Goal: Task Accomplishment & Management: Use online tool/utility

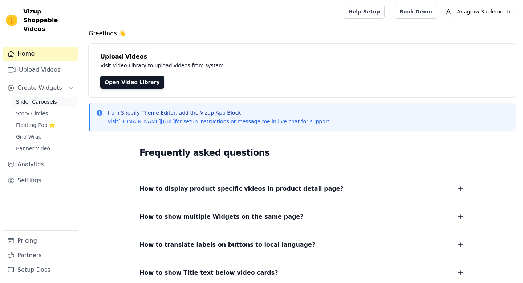
click at [28, 98] on span "Slider Carousels" at bounding box center [36, 101] width 41 height 7
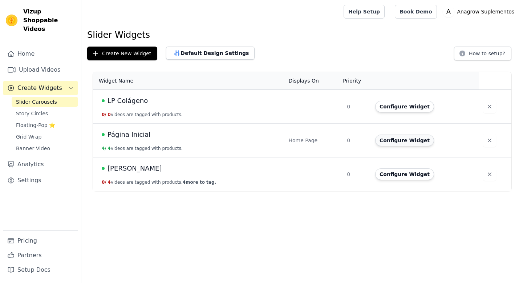
click at [399, 139] on button "Configure Widget" at bounding box center [404, 140] width 59 height 12
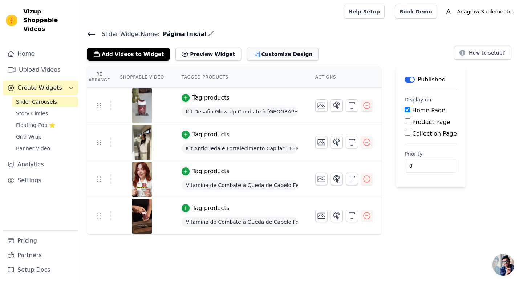
click at [262, 53] on button "Customize Design" at bounding box center [283, 54] width 72 height 13
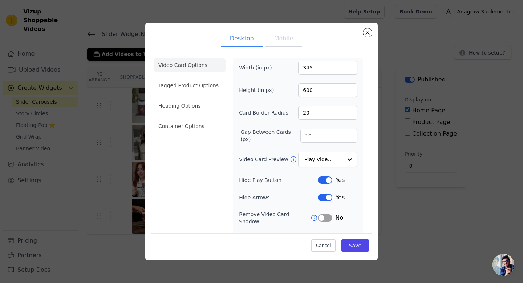
click at [363, 35] on ul "Desktop Mobile" at bounding box center [261, 39] width 221 height 22
click at [363, 34] on ul "Desktop Mobile" at bounding box center [261, 39] width 221 height 22
click at [367, 35] on button "Close modal" at bounding box center [367, 32] width 9 height 9
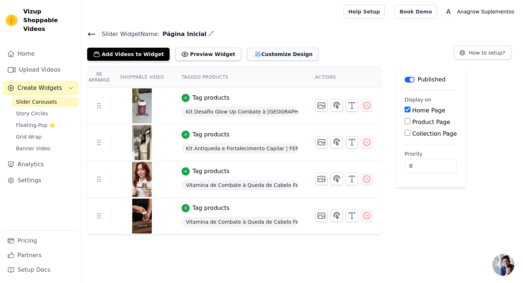
click at [249, 51] on button "Customize Design" at bounding box center [283, 54] width 72 height 13
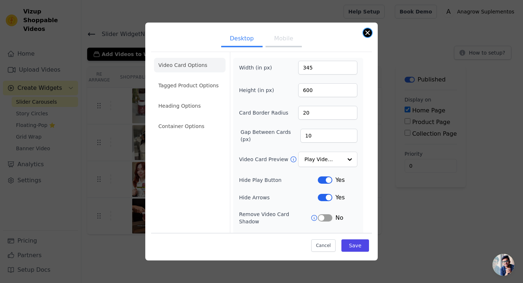
click at [369, 32] on button "Close modal" at bounding box center [367, 32] width 9 height 9
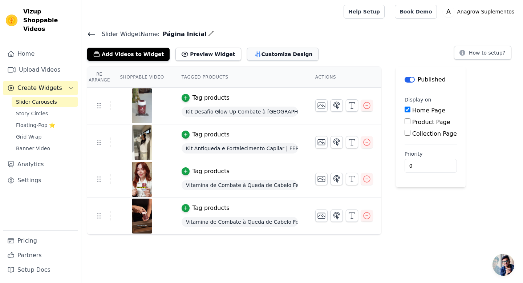
click at [247, 54] on button "Customize Design" at bounding box center [283, 54] width 72 height 13
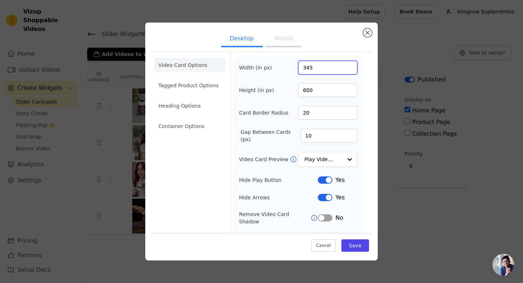
click at [324, 65] on input "345" at bounding box center [327, 68] width 59 height 14
type input "300"
click at [327, 92] on input "600" at bounding box center [327, 90] width 59 height 14
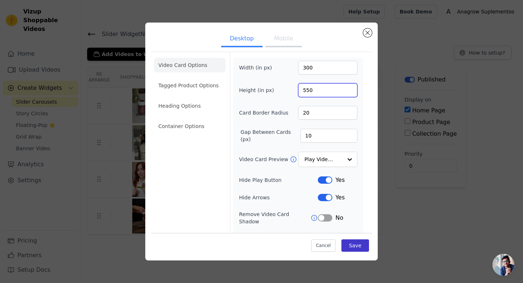
type input "550"
click at [355, 245] on button "Save" at bounding box center [356, 245] width 28 height 12
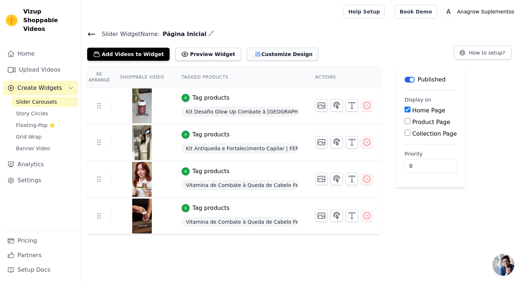
click at [254, 54] on button "Customize Design" at bounding box center [283, 54] width 72 height 13
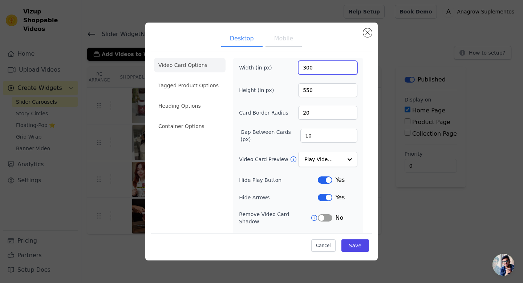
click at [323, 72] on input "300" at bounding box center [327, 68] width 59 height 14
type input "100"
click at [358, 243] on button "Save" at bounding box center [356, 245] width 28 height 12
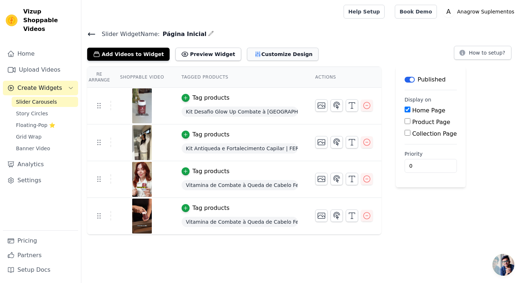
click at [256, 53] on button "Customize Design" at bounding box center [283, 54] width 72 height 13
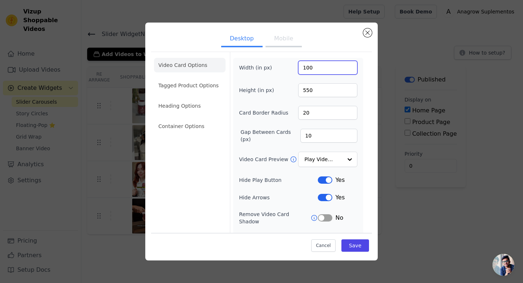
click at [327, 61] on input "100" at bounding box center [327, 68] width 59 height 14
click at [321, 68] on input "100" at bounding box center [327, 68] width 59 height 14
type input "250"
click at [360, 248] on button "Save" at bounding box center [356, 245] width 28 height 12
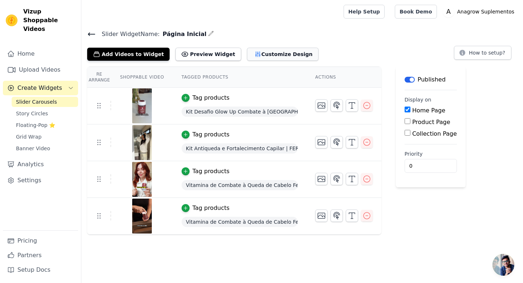
click at [250, 49] on button "Customize Design" at bounding box center [283, 54] width 72 height 13
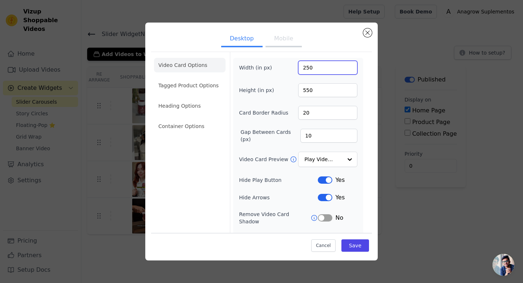
click at [318, 72] on input "250" at bounding box center [327, 68] width 59 height 14
type input "300"
click at [315, 91] on input "550" at bounding box center [327, 90] width 59 height 14
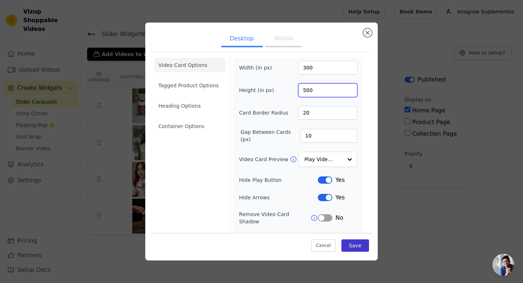
type input "500"
click at [357, 244] on button "Save" at bounding box center [356, 245] width 28 height 12
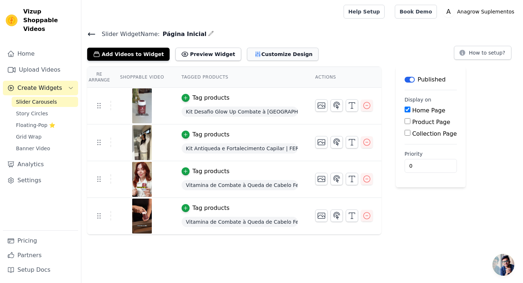
click at [273, 55] on button "Customize Design" at bounding box center [283, 54] width 72 height 13
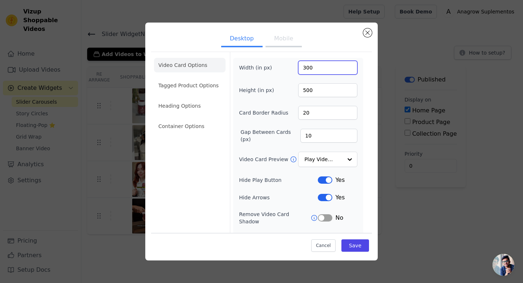
click at [313, 69] on input "300" at bounding box center [327, 68] width 59 height 14
type input "280"
click at [353, 245] on button "Save" at bounding box center [356, 245] width 28 height 12
